Goal: Task Accomplishment & Management: Use online tool/utility

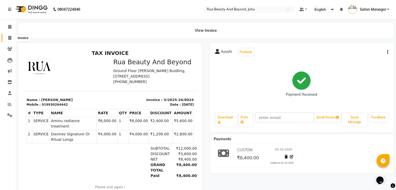
click at [8, 35] on span at bounding box center [9, 38] width 9 height 6
select select "service"
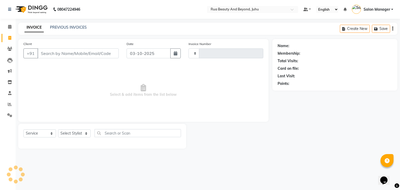
type input "0025"
select select "8774"
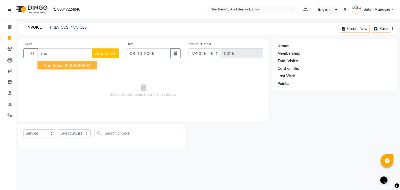
click at [69, 65] on ngb-highlight "8433585892" at bounding box center [78, 65] width 26 height 5
type input "8433585892"
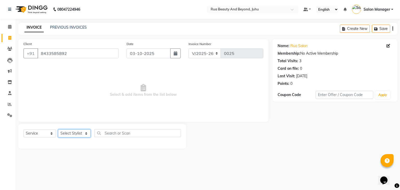
click at [77, 130] on select "Select Stylist [PERSON_NAME] [PERSON_NAME] [PERSON_NAME] [PERSON_NAME] [PERSON_…" at bounding box center [74, 133] width 33 height 8
select select "92108"
click at [58, 130] on select "Select Stylist [PERSON_NAME] [PERSON_NAME] [PERSON_NAME] [PERSON_NAME] [PERSON_…" at bounding box center [74, 133] width 33 height 8
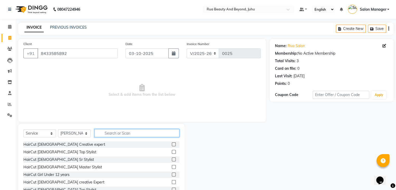
click at [111, 136] on input "text" at bounding box center [137, 133] width 85 height 8
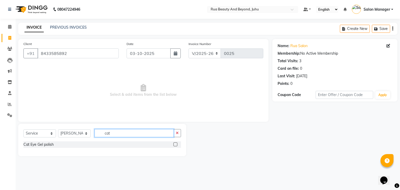
type input "cat"
click at [176, 146] on label at bounding box center [175, 144] width 4 height 4
click at [176, 146] on input "checkbox" at bounding box center [174, 144] width 3 height 3
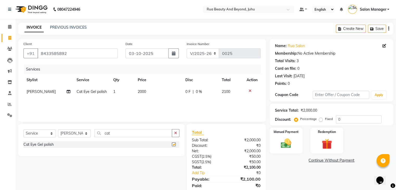
checkbox input "false"
click at [360, 121] on input "0" at bounding box center [359, 119] width 46 height 8
type input "30"
click at [294, 141] on img at bounding box center [285, 143] width 17 height 12
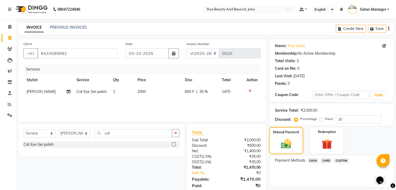
scroll to position [18, 0]
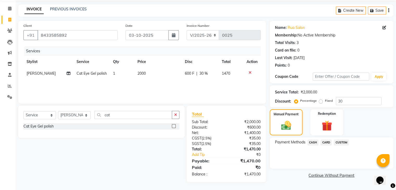
click at [342, 141] on span "CUSTOM" at bounding box center [341, 143] width 15 height 6
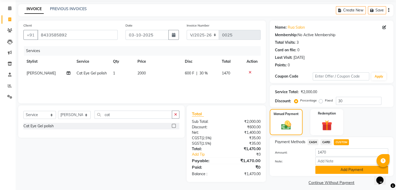
click at [347, 169] on button "Add Payment" at bounding box center [351, 170] width 73 height 8
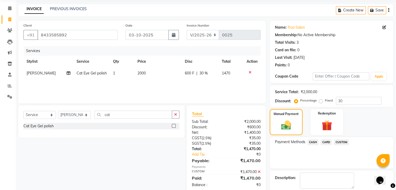
scroll to position [45, 0]
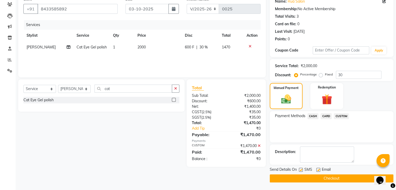
click at [341, 178] on button "Checkout" at bounding box center [332, 178] width 124 height 8
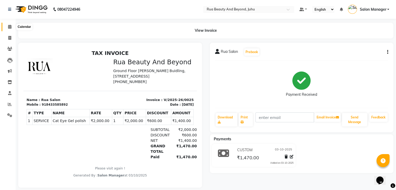
click at [9, 28] on icon at bounding box center [9, 27] width 3 height 4
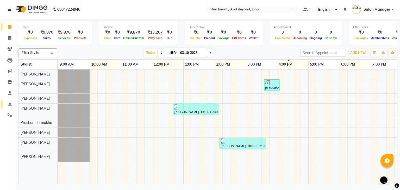
click at [9, 108] on link "Reports" at bounding box center [8, 104] width 12 height 9
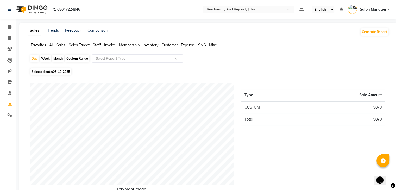
click at [185, 45] on span "Expense" at bounding box center [188, 45] width 14 height 5
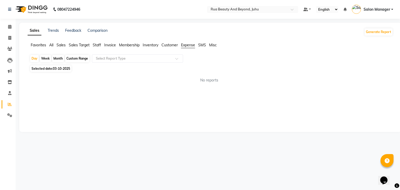
click at [44, 68] on span "Selected date: 03-10-2025" at bounding box center [50, 68] width 41 height 7
select select "10"
select select "2025"
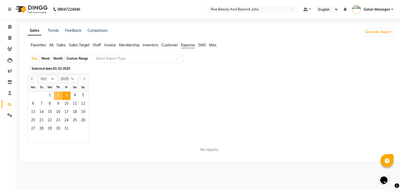
click at [60, 94] on span "2" at bounding box center [58, 96] width 8 height 8
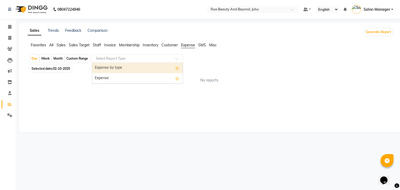
click at [110, 57] on input "text" at bounding box center [132, 58] width 75 height 5
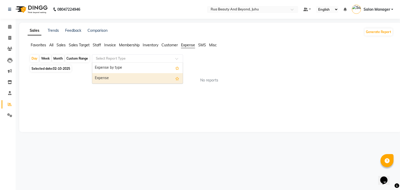
click at [114, 80] on div "Expense" at bounding box center [137, 78] width 91 height 10
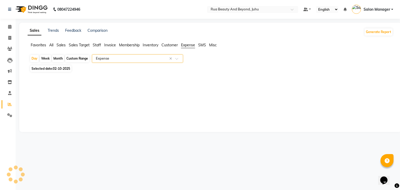
select select "pdf"
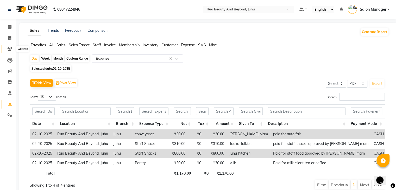
click at [10, 49] on icon at bounding box center [9, 49] width 5 height 4
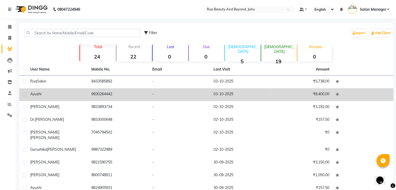
click at [107, 95] on td "9930264442" at bounding box center [118, 94] width 61 height 13
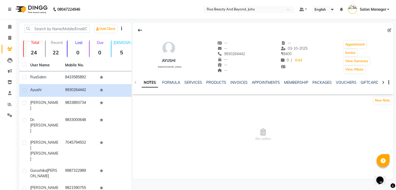
click at [230, 54] on span "9930264442" at bounding box center [231, 54] width 28 height 5
copy span "9930264442"
